Goal: Task Accomplishment & Management: Complete application form

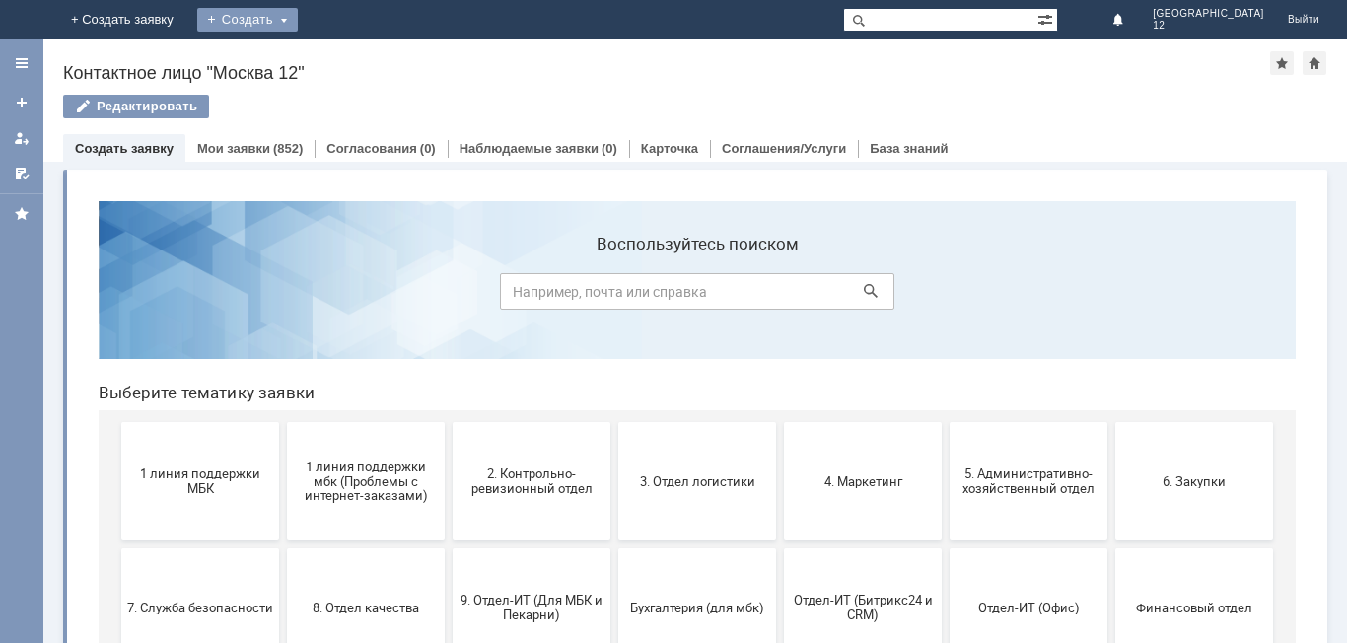
click at [298, 22] on div "Создать" at bounding box center [247, 20] width 101 height 24
click at [351, 56] on link "Заявка" at bounding box center [276, 59] width 150 height 24
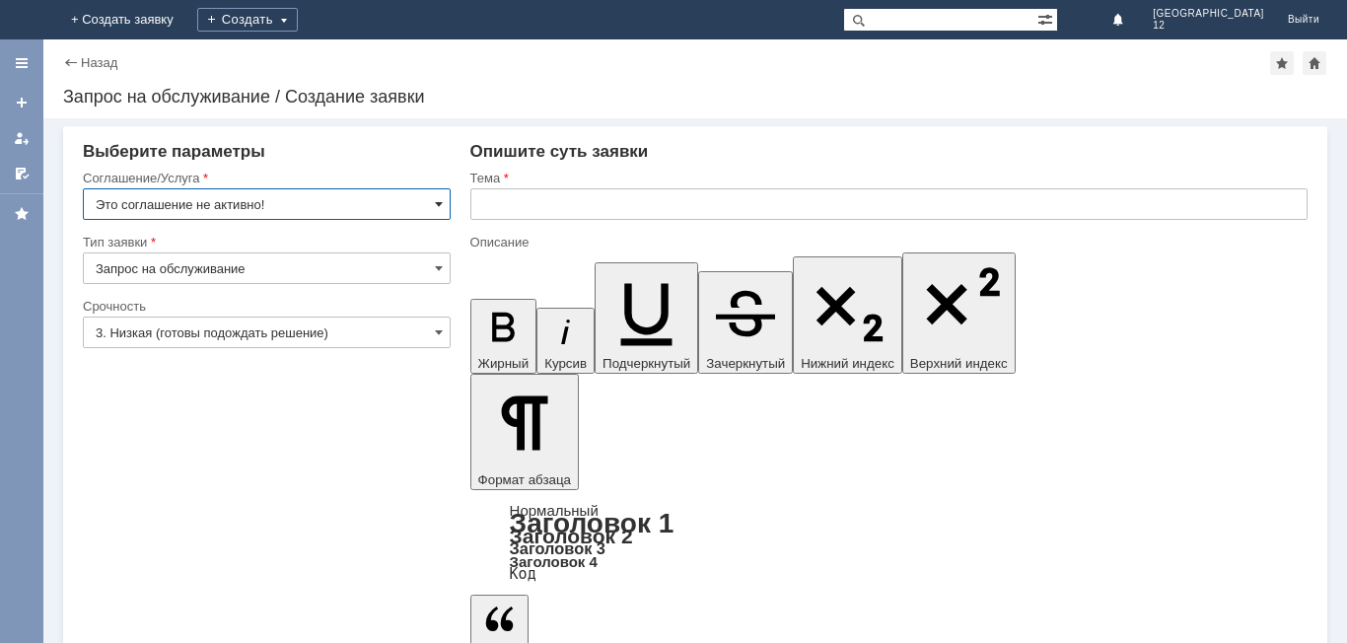
click at [439, 205] on span at bounding box center [439, 204] width 8 height 16
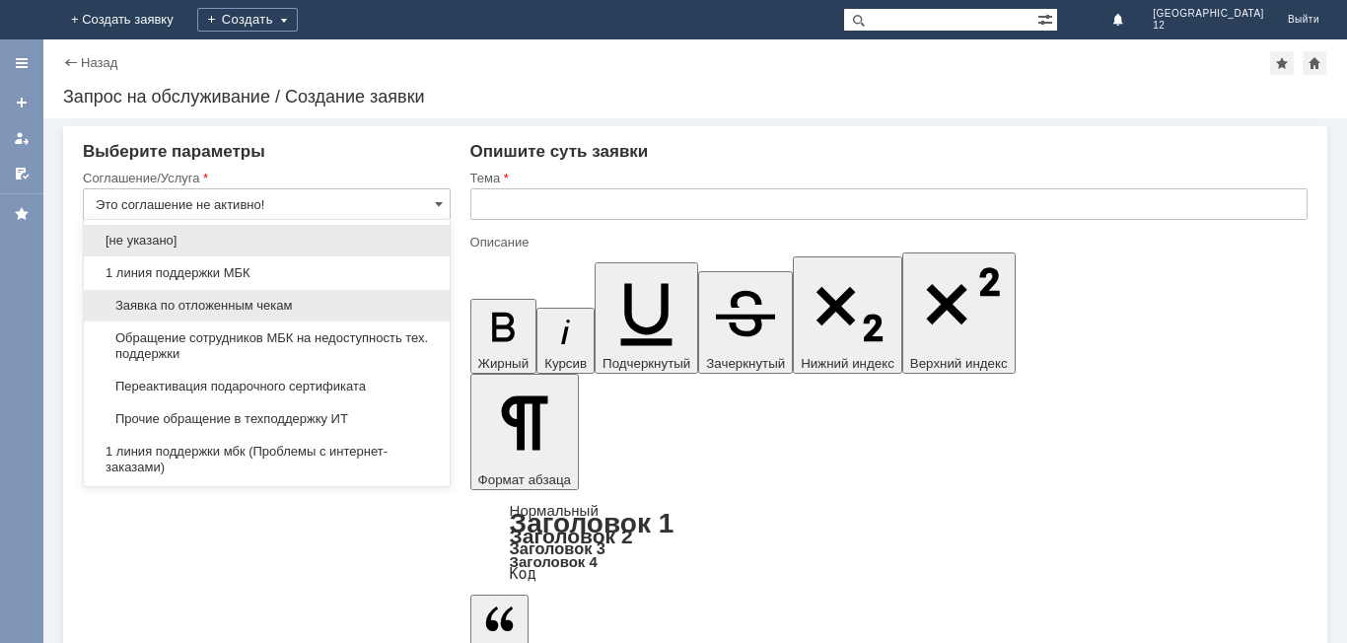
click at [283, 304] on span "Заявка по отложенным чекам" at bounding box center [267, 306] width 342 height 16
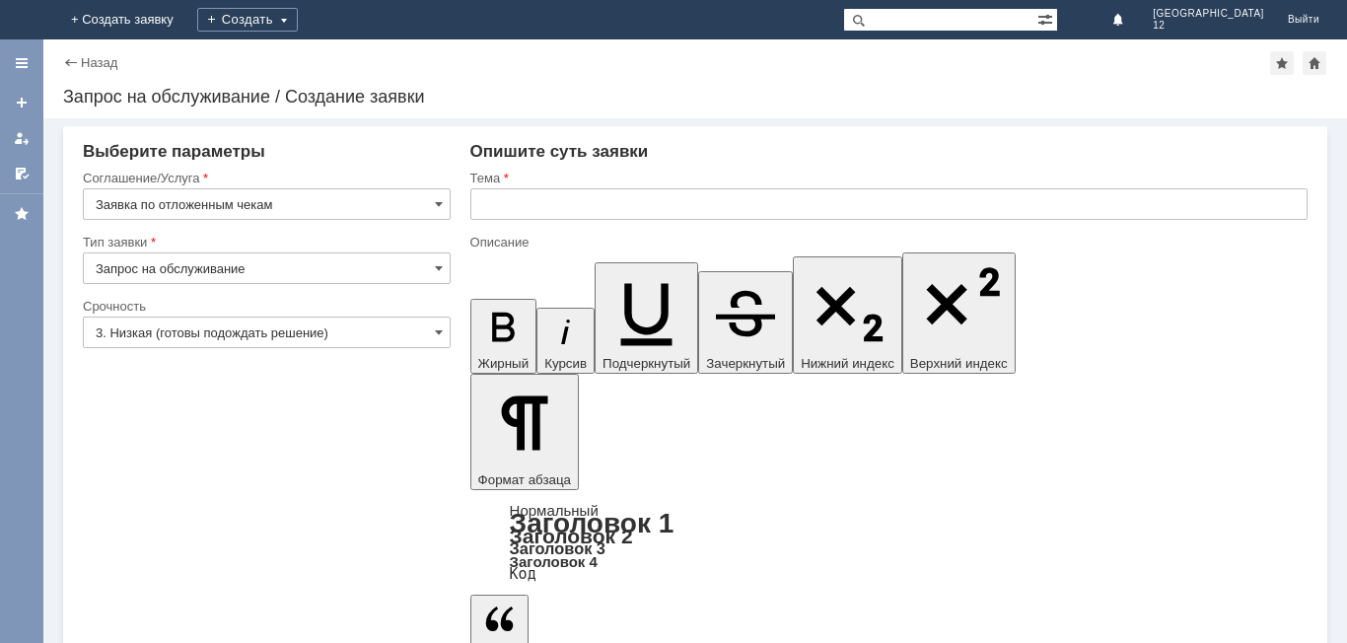
type input "Заявка по отложенным чекам"
click at [441, 330] on span at bounding box center [439, 332] width 8 height 16
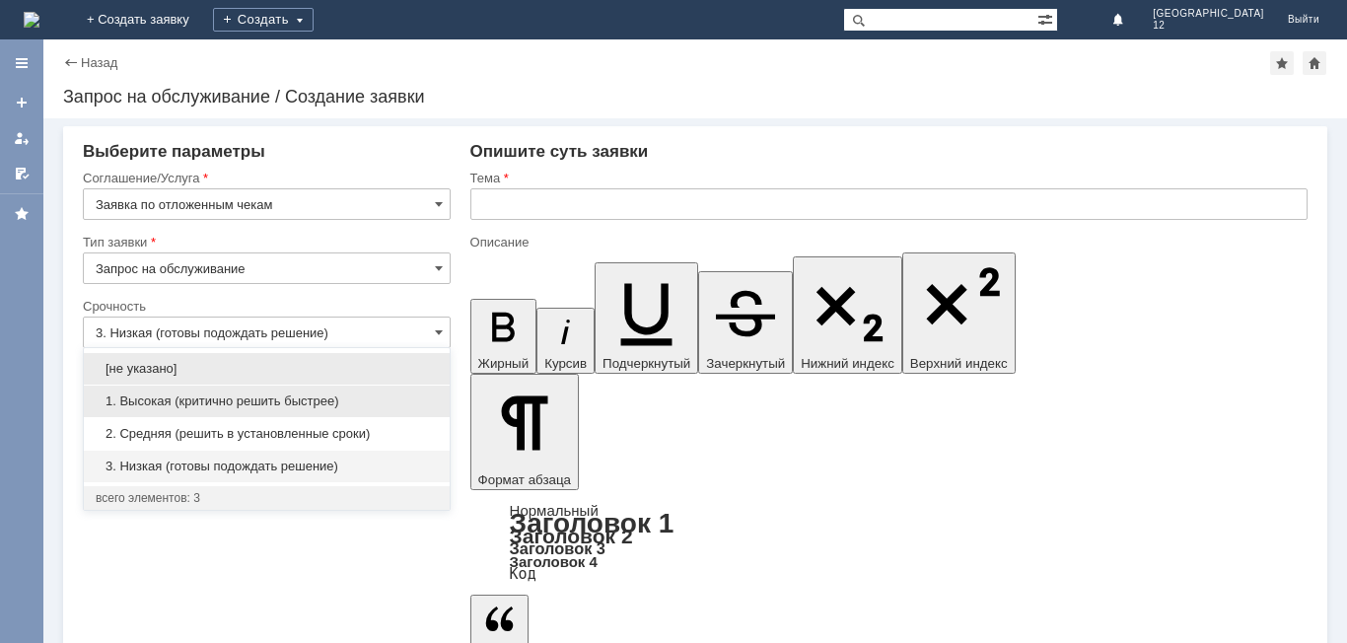
click at [299, 402] on span "1. Высокая (критично решить быстрее)" at bounding box center [267, 401] width 342 height 16
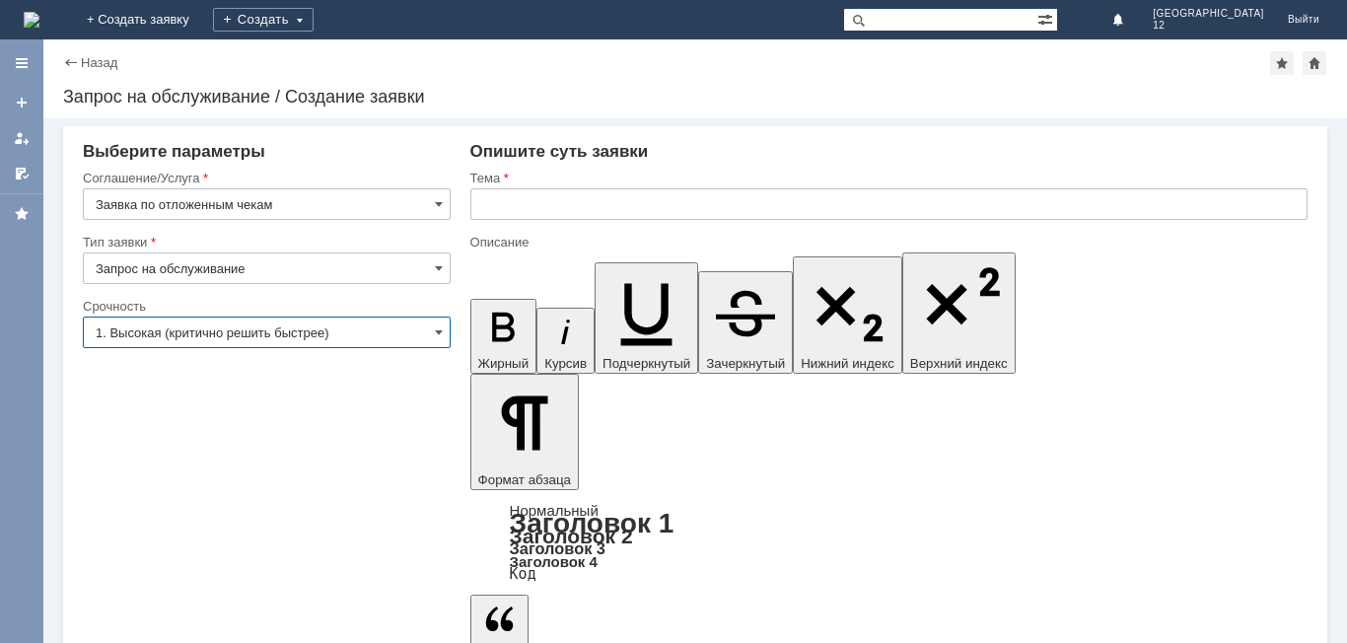
type input "1. Высокая (критично решить быстрее)"
click at [502, 217] on input "text" at bounding box center [888, 204] width 837 height 32
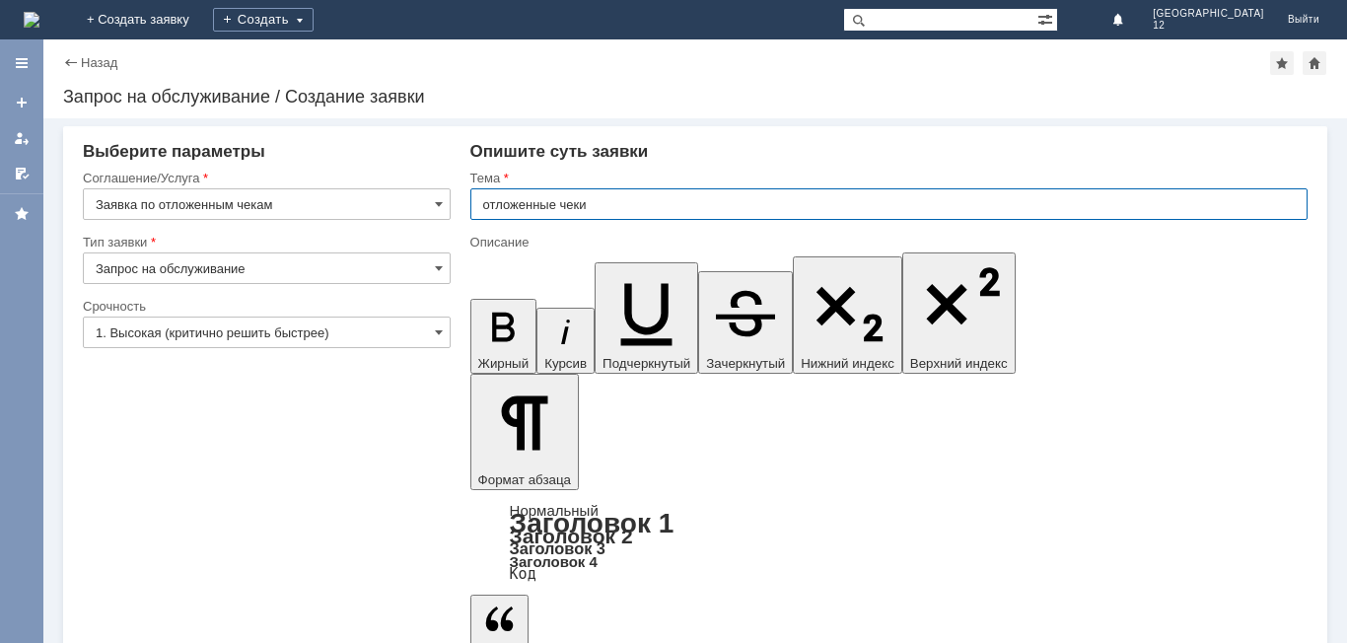
type input "отложенные чеки"
drag, startPoint x: 573, startPoint y: 5432, endPoint x: 1122, endPoint y: 5657, distance: 593.3
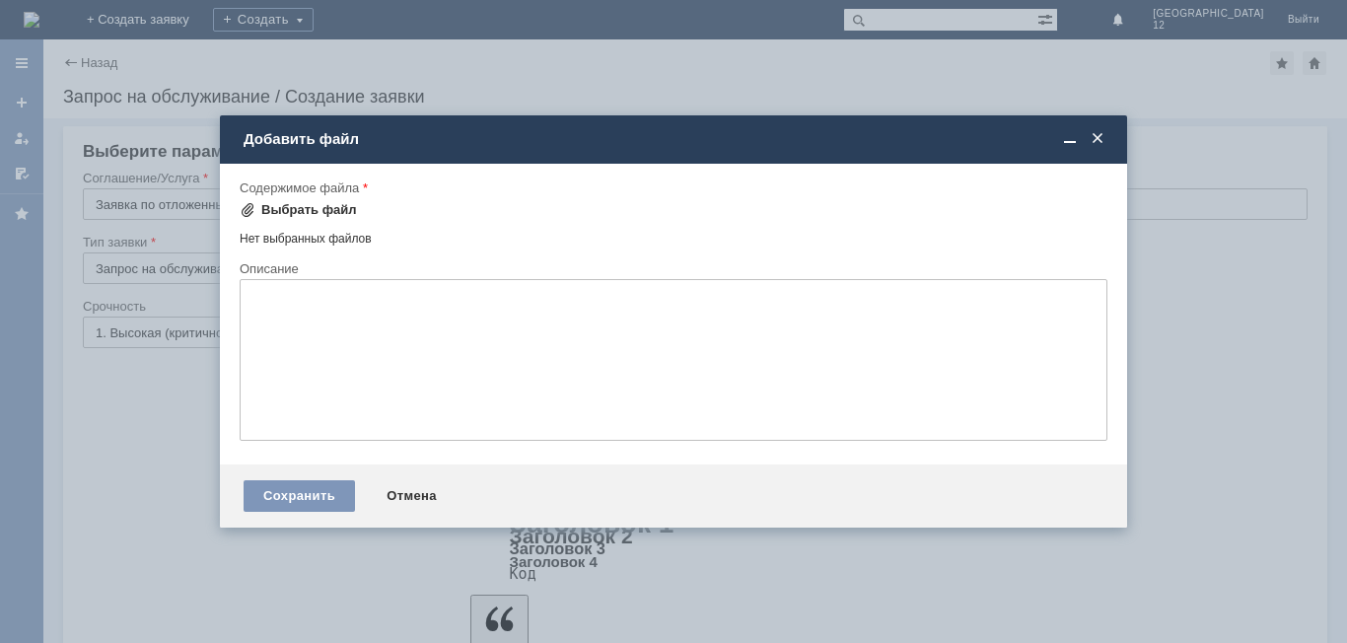
click at [314, 213] on div "Выбрать файл" at bounding box center [309, 210] width 96 height 16
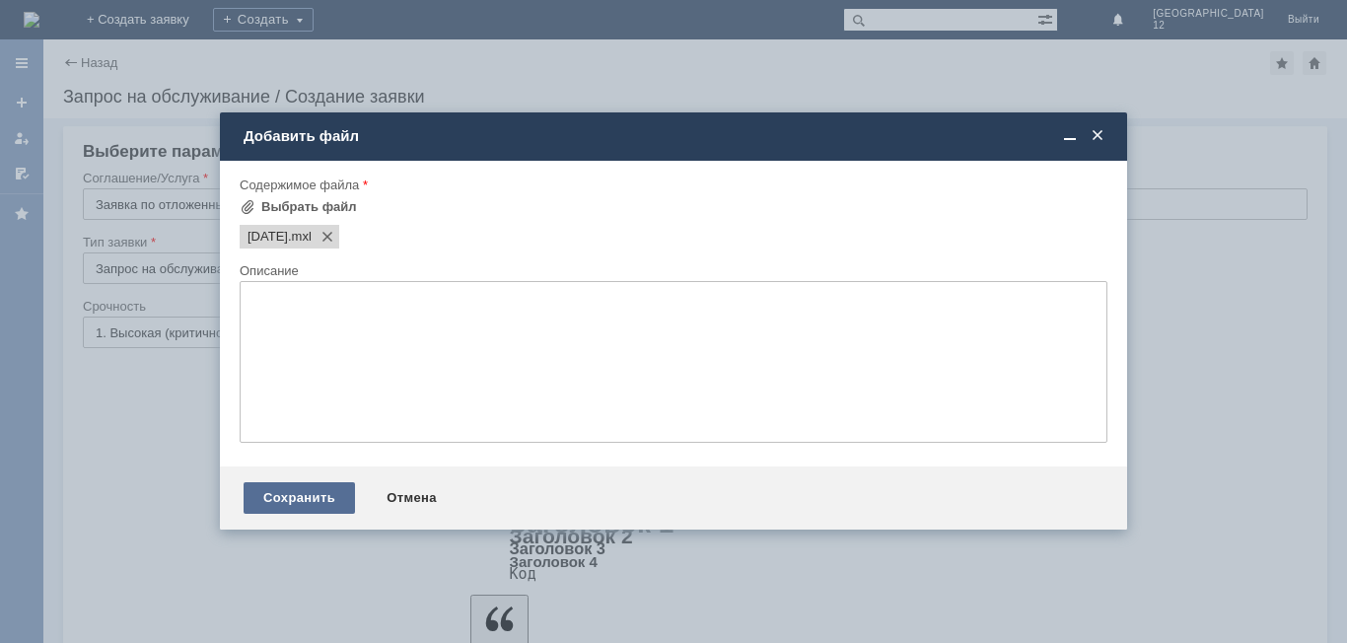
click at [303, 498] on div "Сохранить" at bounding box center [299, 498] width 111 height 32
